Goal: Check status: Check status

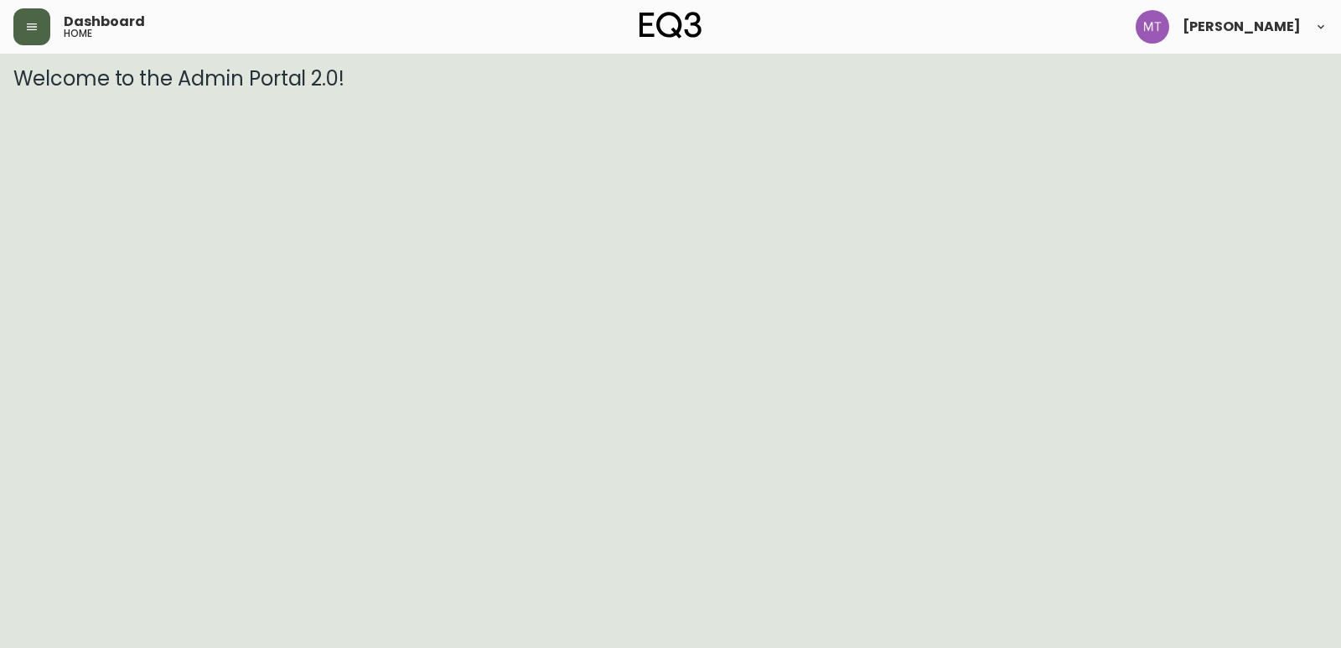
click at [37, 29] on icon "button" at bounding box center [32, 26] width 10 height 7
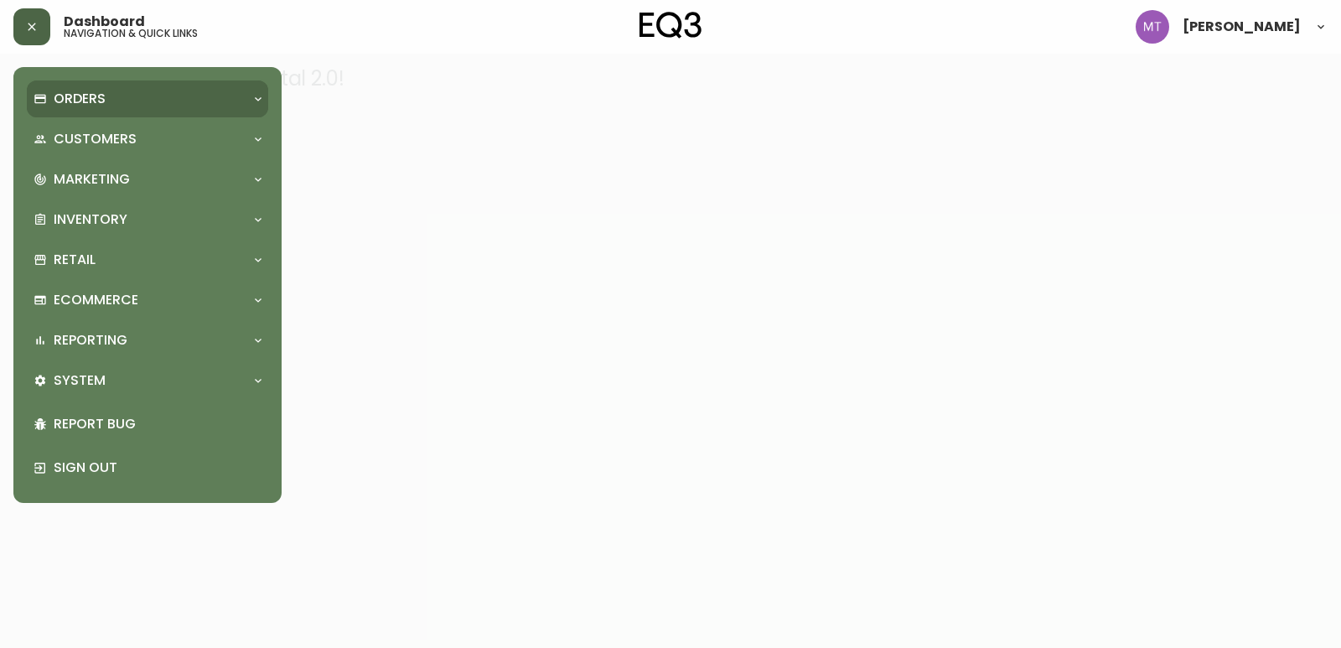
click at [77, 100] on p "Orders" at bounding box center [80, 99] width 52 height 18
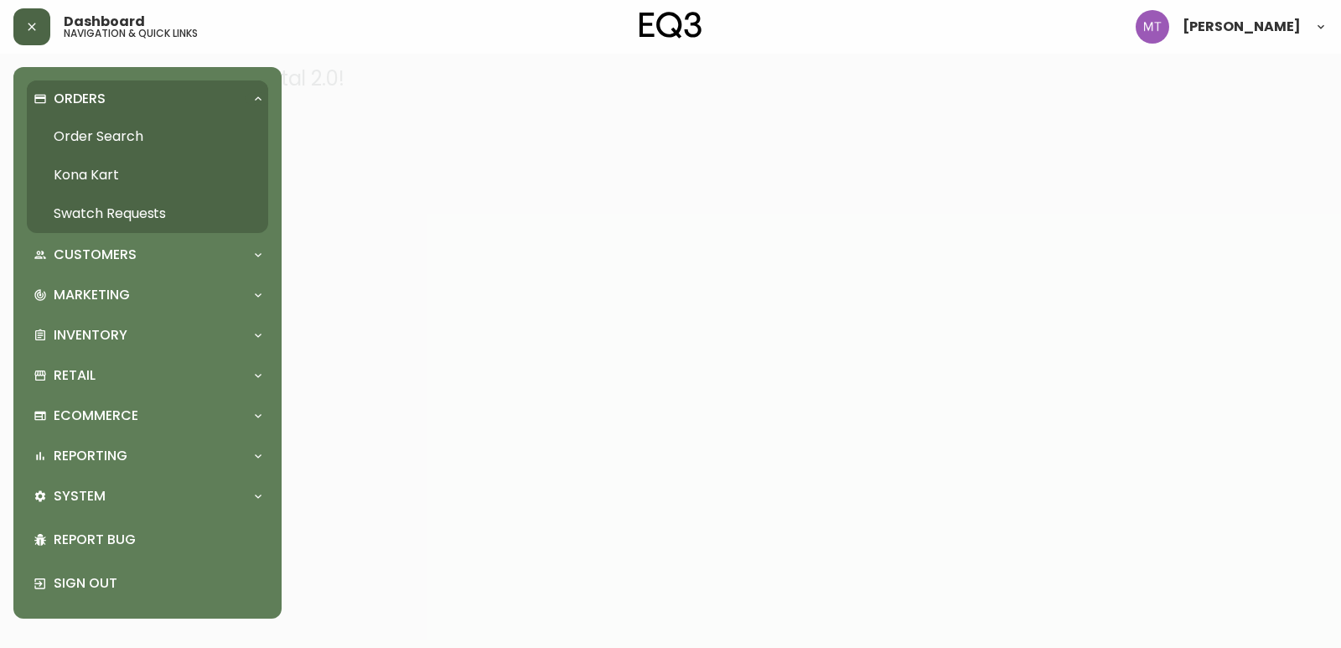
click at [127, 137] on link "Order Search" at bounding box center [147, 136] width 241 height 39
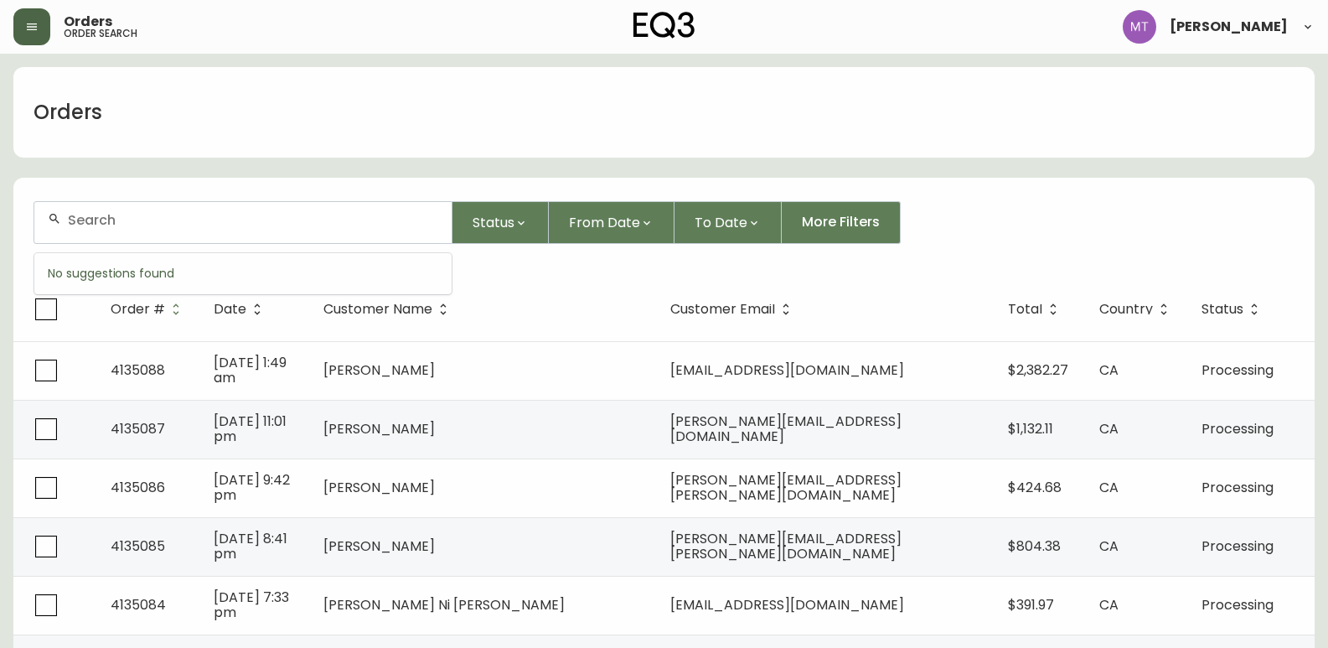
click at [192, 221] on input "text" at bounding box center [253, 220] width 370 height 16
paste input "4134439"
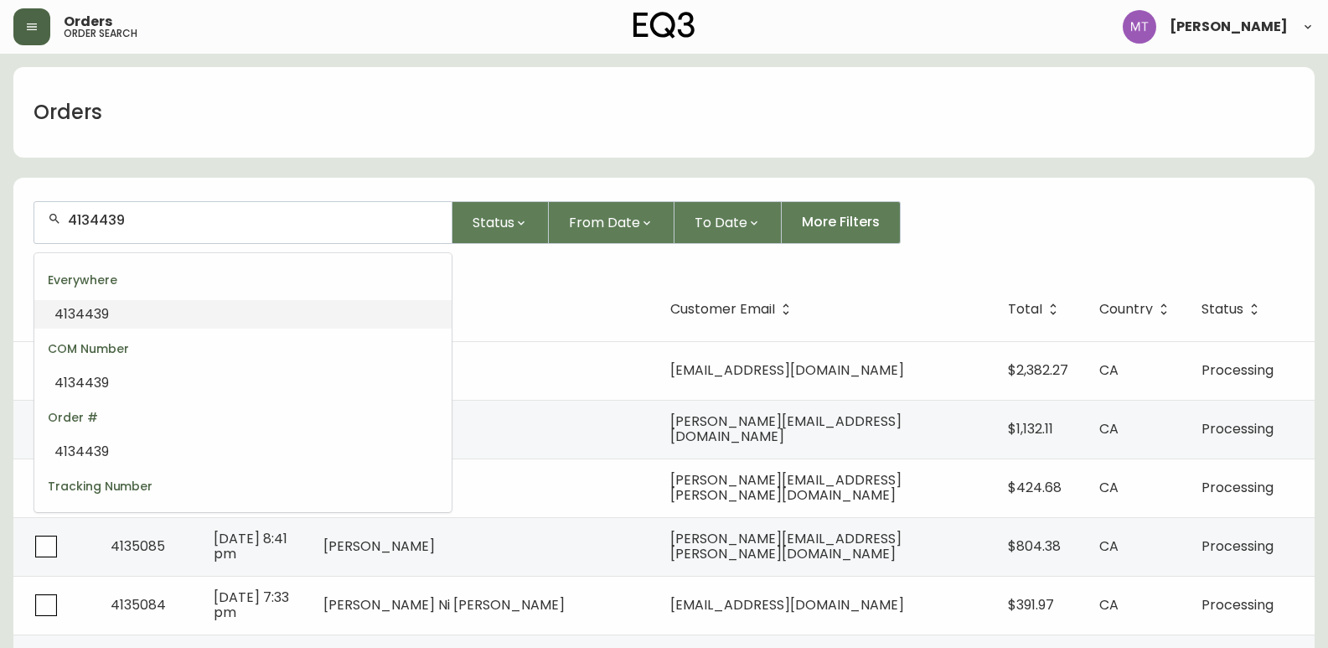
click at [169, 308] on li "4134439" at bounding box center [242, 314] width 417 height 28
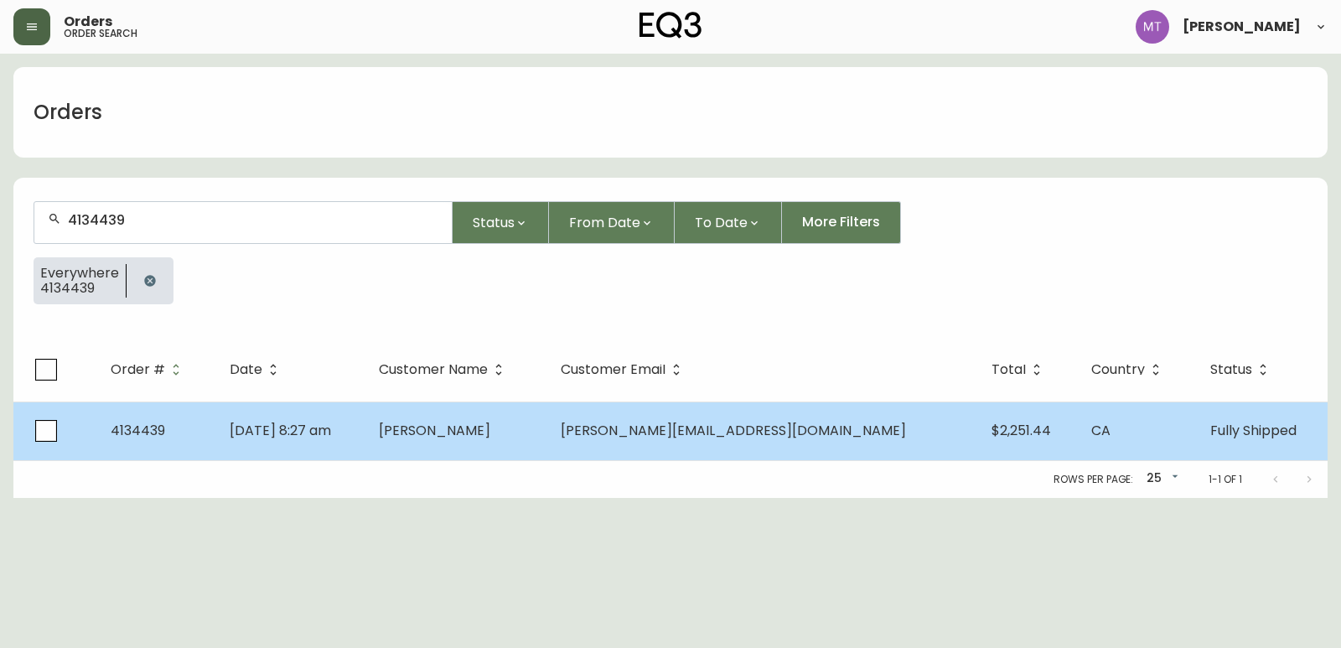
type input "4134439"
click at [365, 431] on td "[DATE] 8:27 am" at bounding box center [290, 430] width 148 height 59
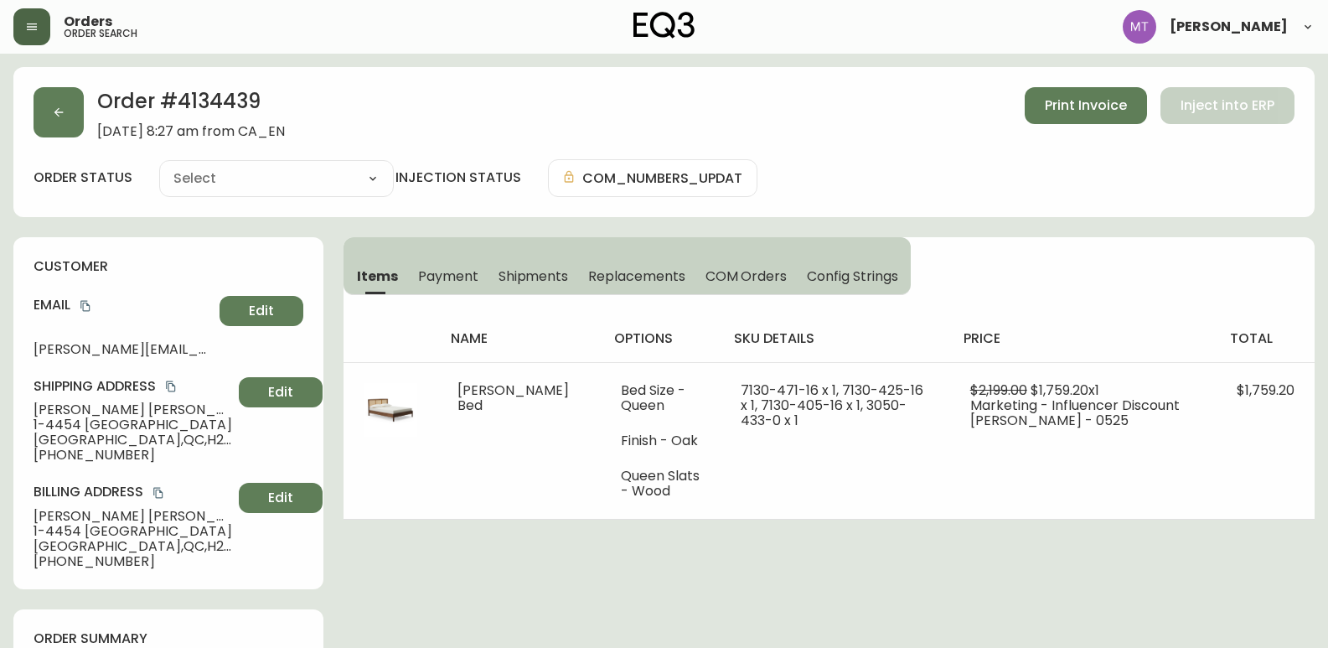
type input "Fully Shipped"
select select "FULLY_SHIPPED"
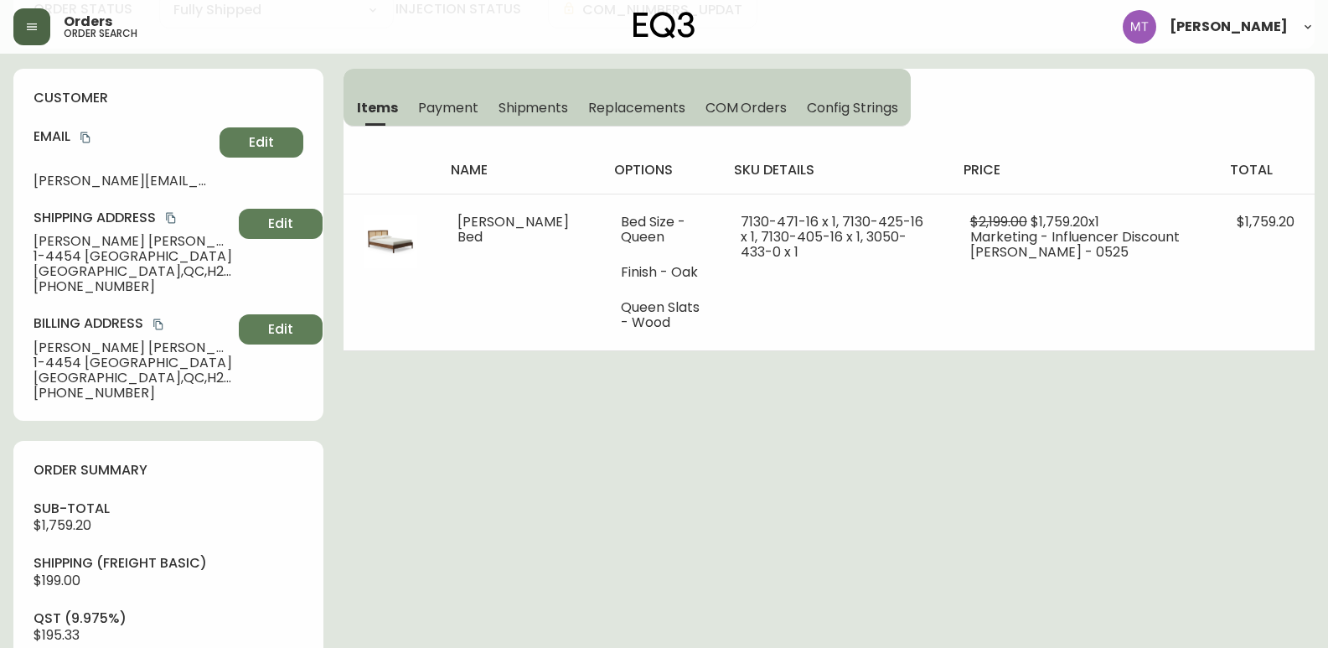
scroll to position [168, 0]
